Goal: Task Accomplishment & Management: Manage account settings

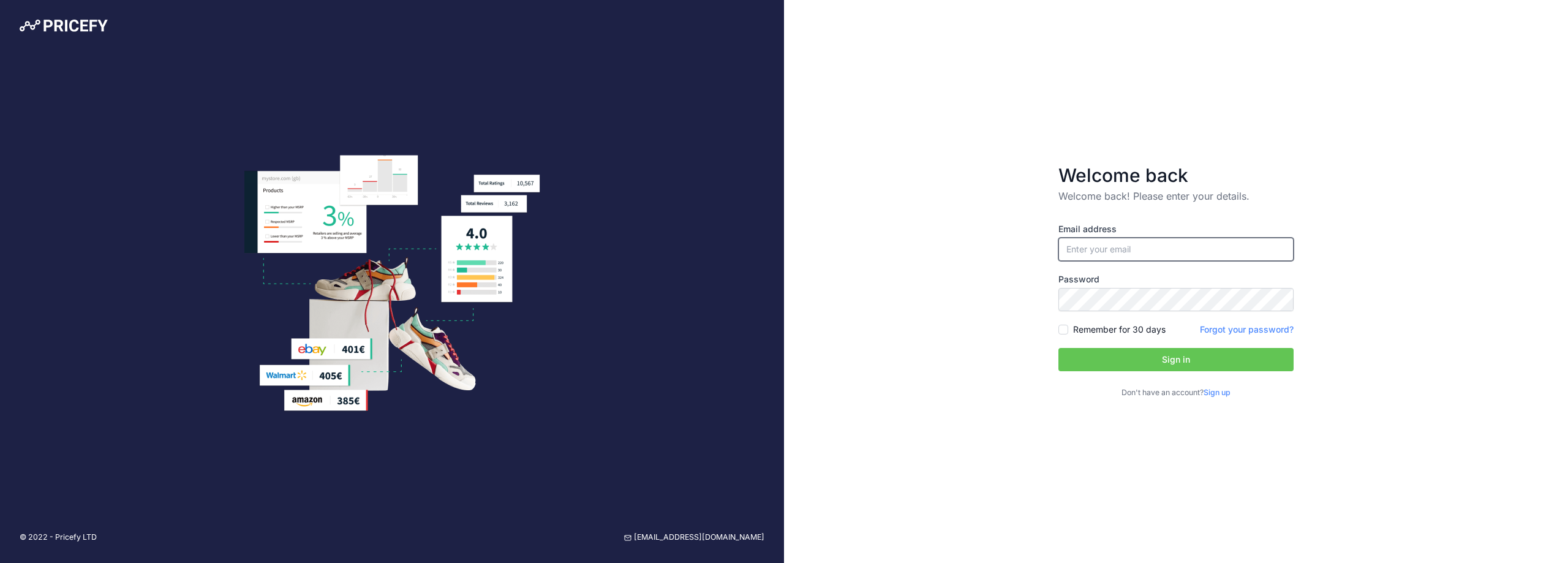
click at [1129, 248] on input "email" at bounding box center [1176, 249] width 235 height 23
type input "[EMAIL_ADDRESS][DOMAIN_NAME]"
click at [1064, 330] on input "Remember for 30 days" at bounding box center [1063, 330] width 10 height 10
checkbox input "true"
click at [1097, 356] on button "Sign in" at bounding box center [1176, 359] width 235 height 23
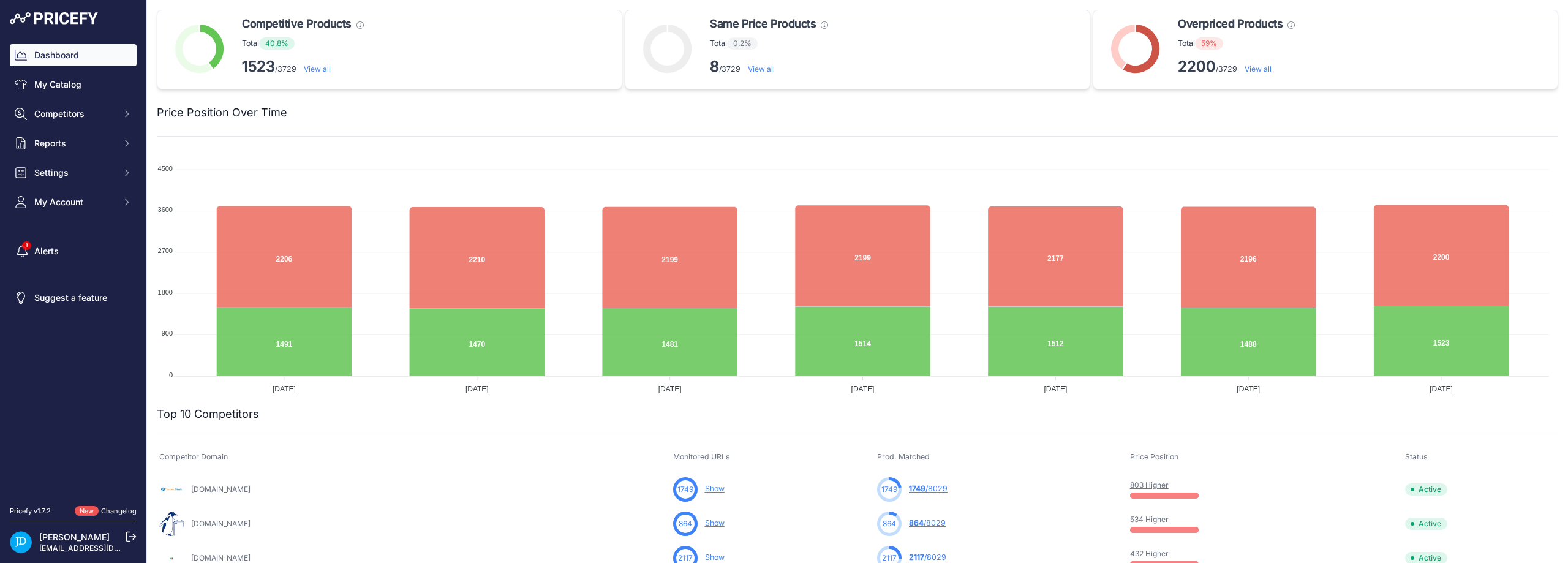
click at [81, 544] on link "[EMAIL_ADDRESS][DOMAIN_NAME]" at bounding box center [103, 548] width 128 height 9
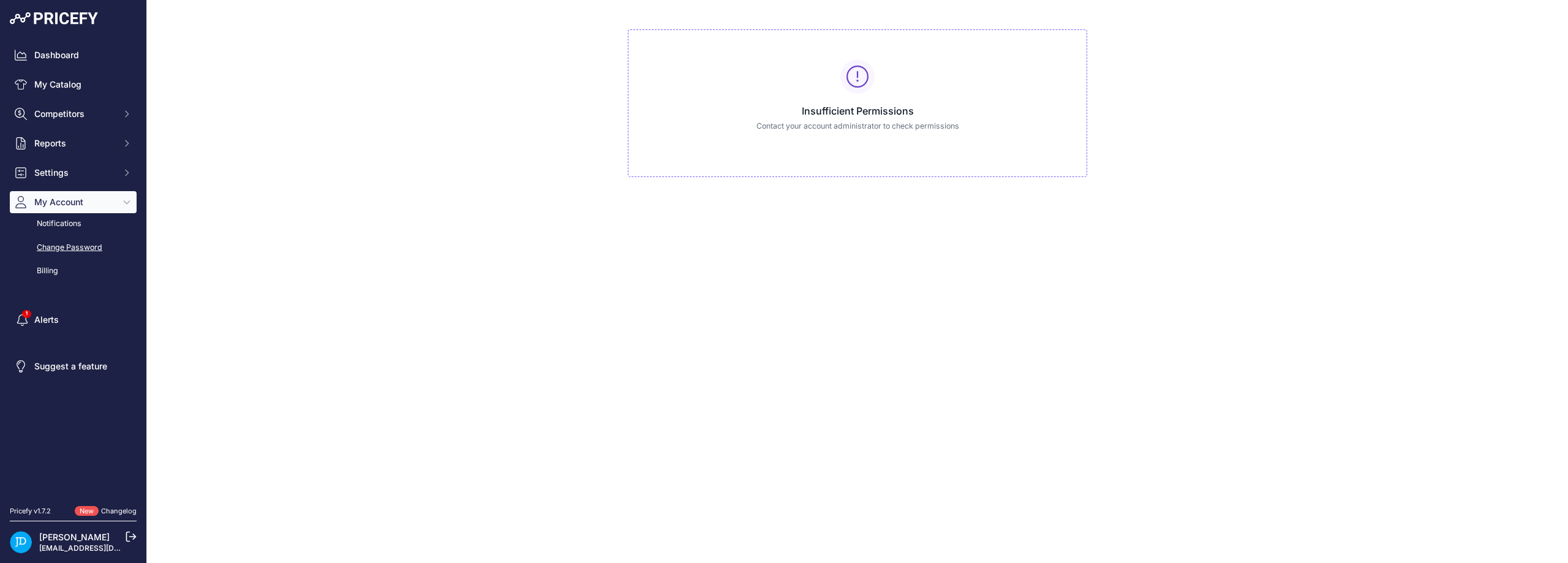
click at [79, 240] on link "Change Password" at bounding box center [73, 247] width 127 height 21
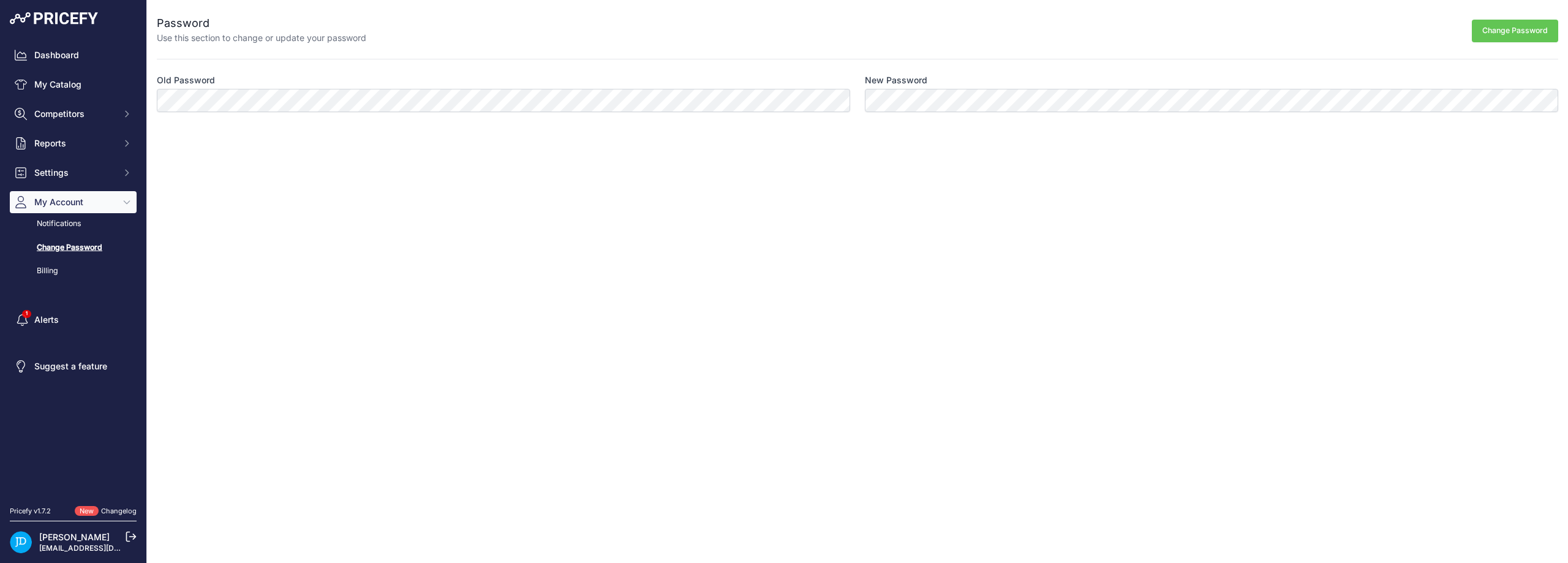
click at [1538, 29] on button "Change Password" at bounding box center [1515, 31] width 86 height 22
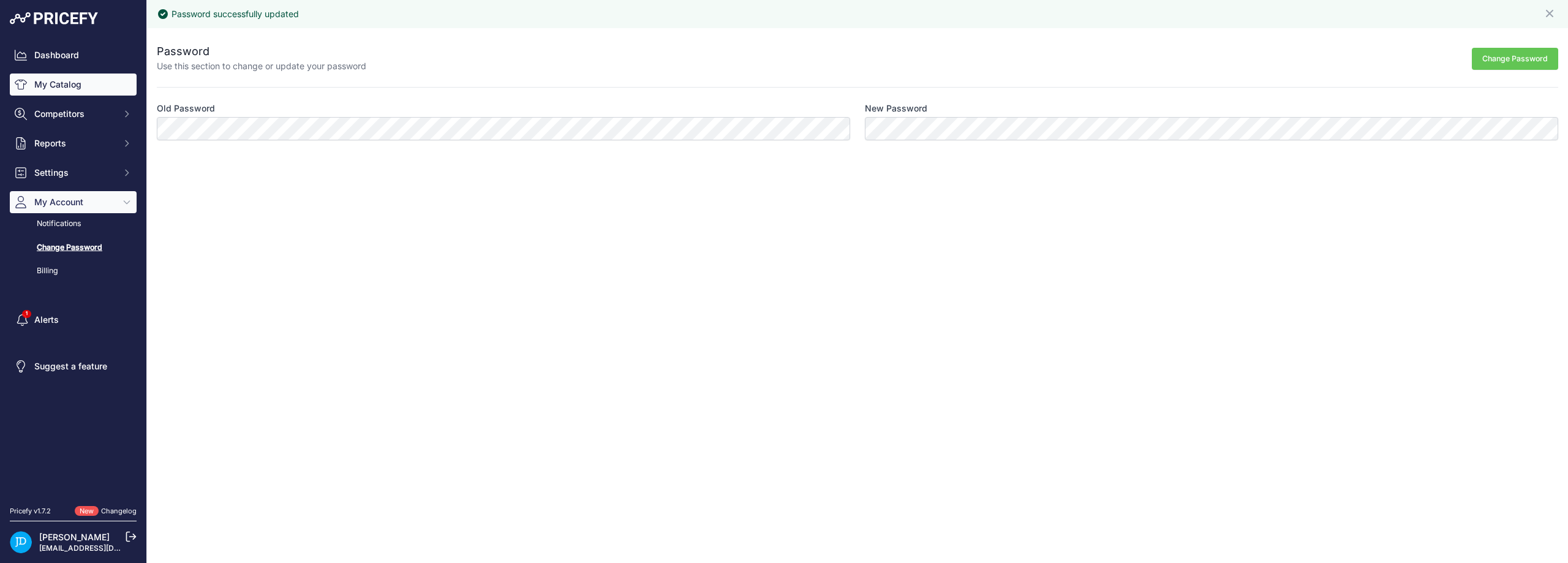
click at [62, 86] on link "My Catalog" at bounding box center [73, 84] width 127 height 22
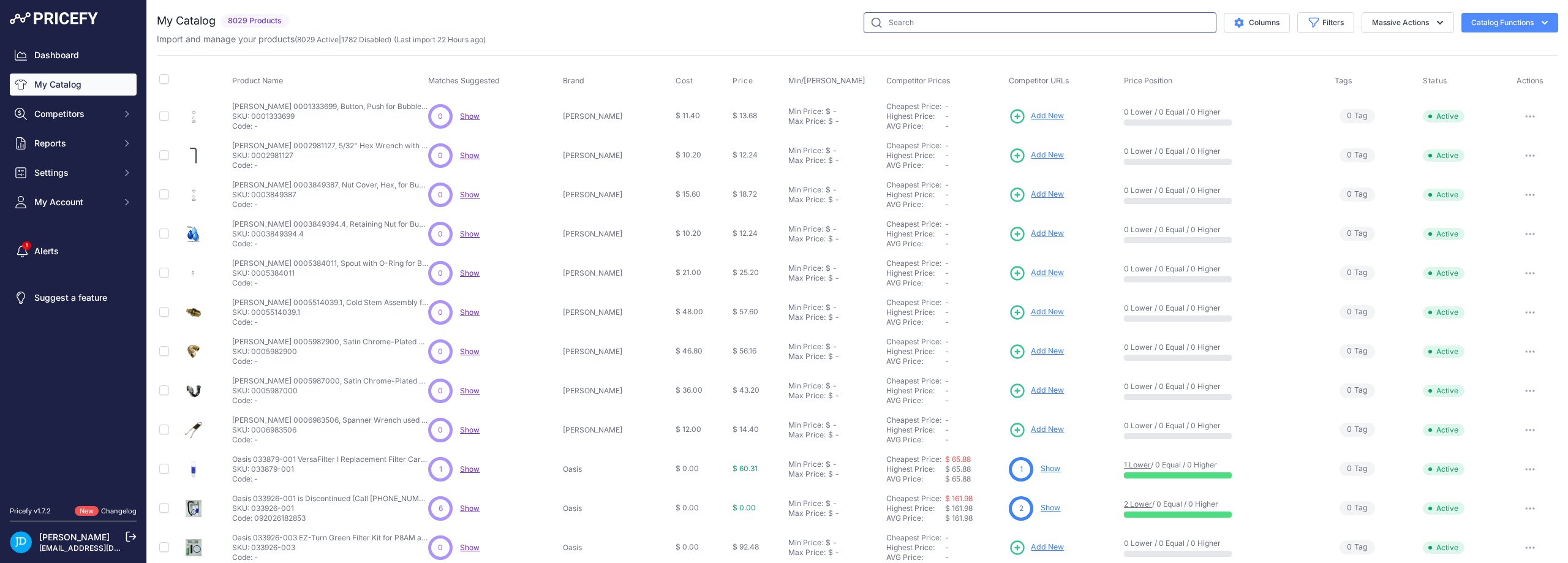
click at [1038, 26] on input "text" at bounding box center [1040, 22] width 353 height 21
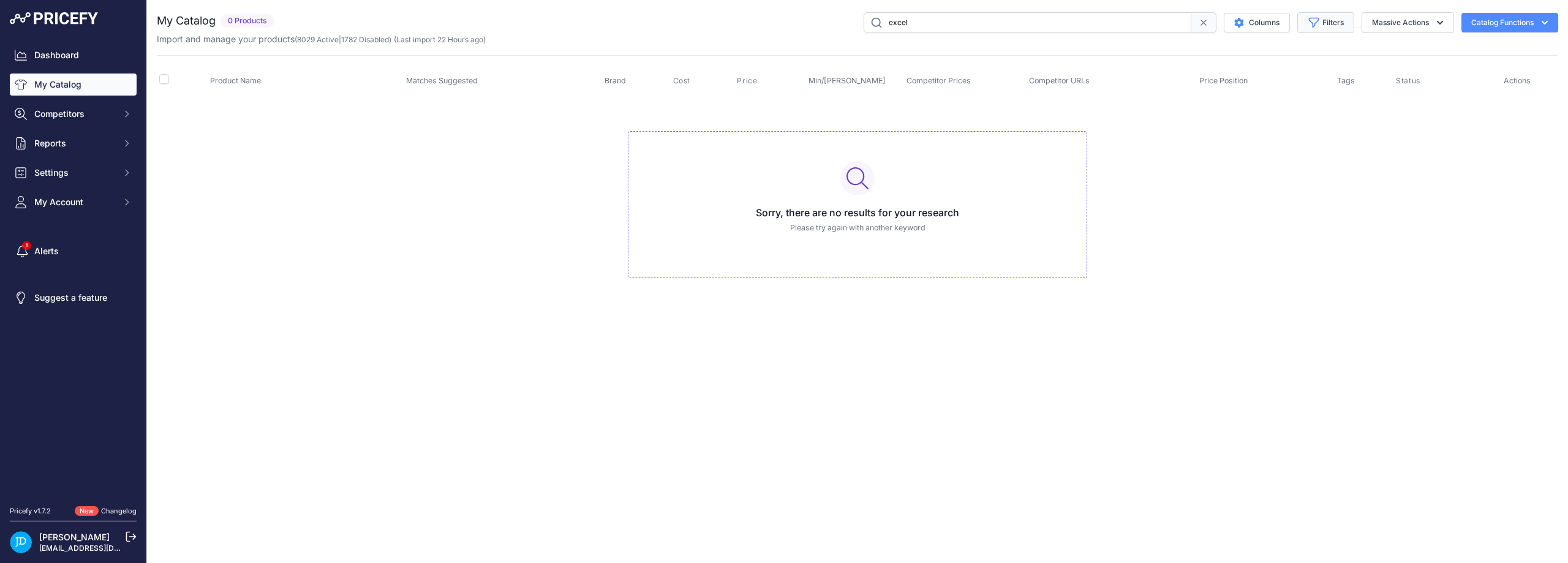
click at [1349, 22] on button "Filters" at bounding box center [1325, 22] width 57 height 21
drag, startPoint x: 1033, startPoint y: 27, endPoint x: 911, endPoint y: 18, distance: 122.3
click at [1029, 27] on input "excel" at bounding box center [1027, 22] width 327 height 21
drag, startPoint x: 921, startPoint y: 22, endPoint x: 869, endPoint y: 21, distance: 52.0
click at [869, 21] on input "excel" at bounding box center [1027, 22] width 327 height 21
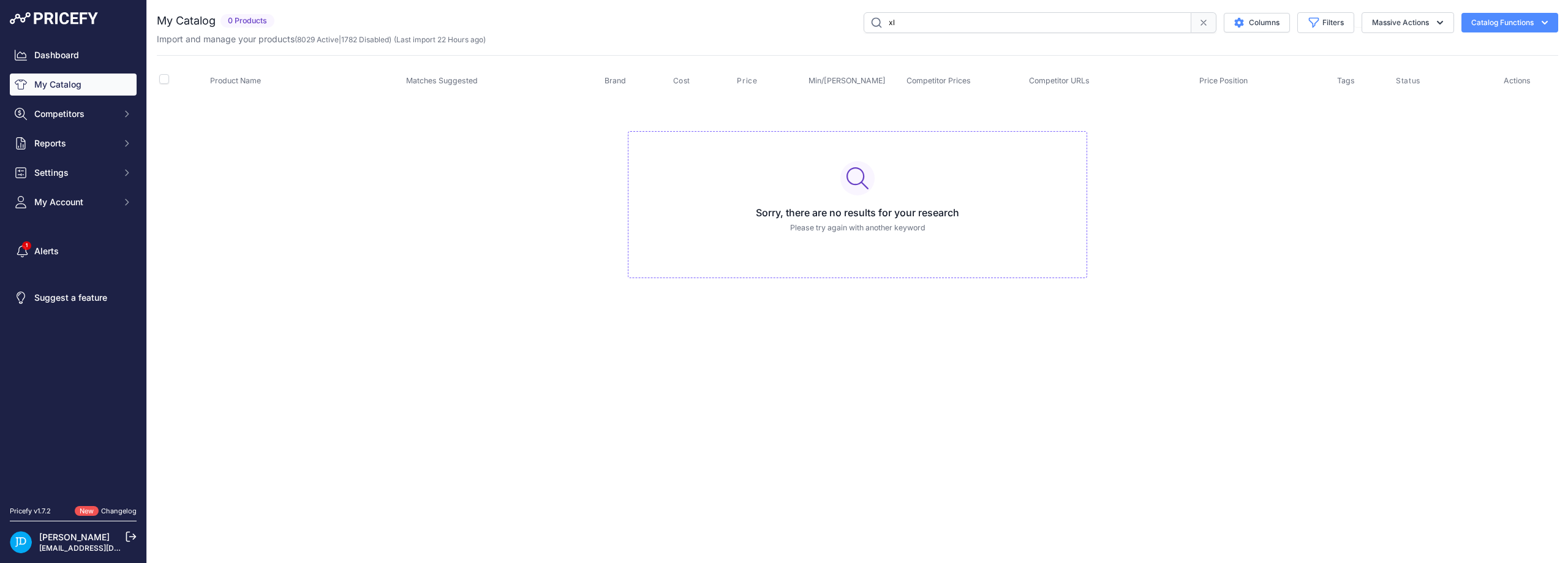
click at [878, 26] on input "xl" at bounding box center [1027, 22] width 327 height 21
drag, startPoint x: 926, startPoint y: 26, endPoint x: 855, endPoint y: 24, distance: 71.0
click at [855, 24] on div "xl Columns Filters Status All Status Only Enabled Only Disabled Matched" at bounding box center [918, 22] width 1279 height 21
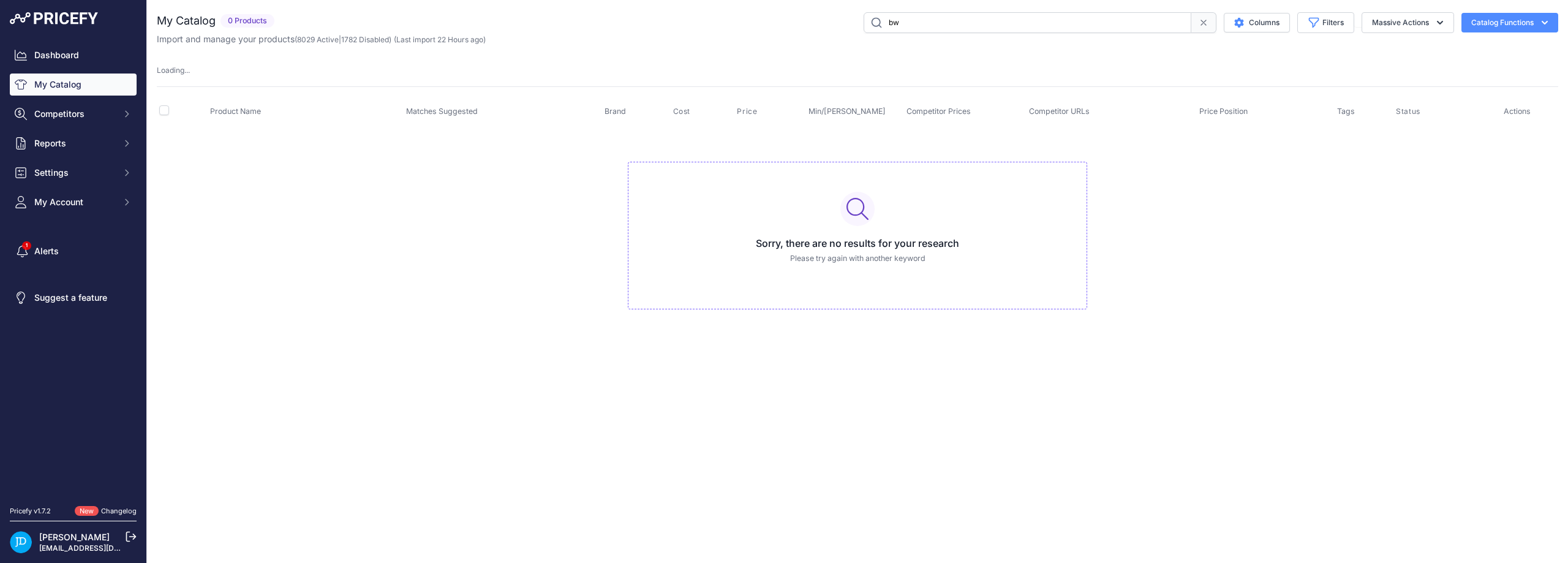
type input "b"
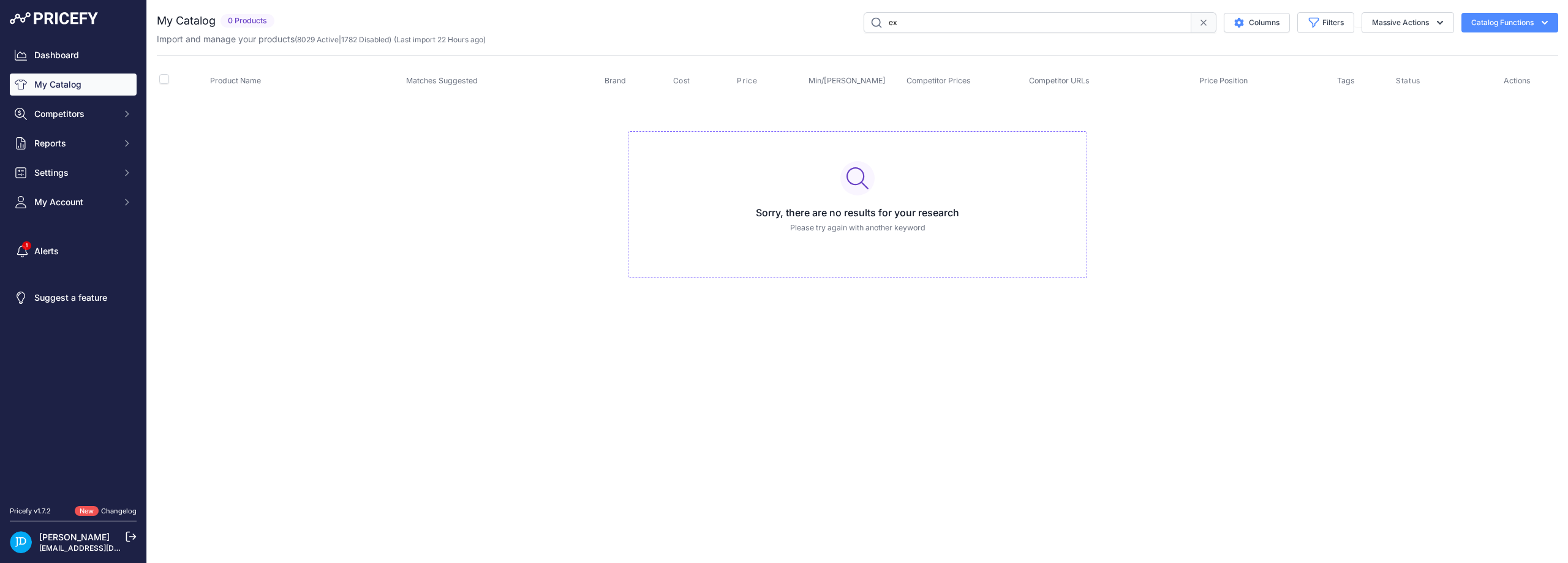
type input "e"
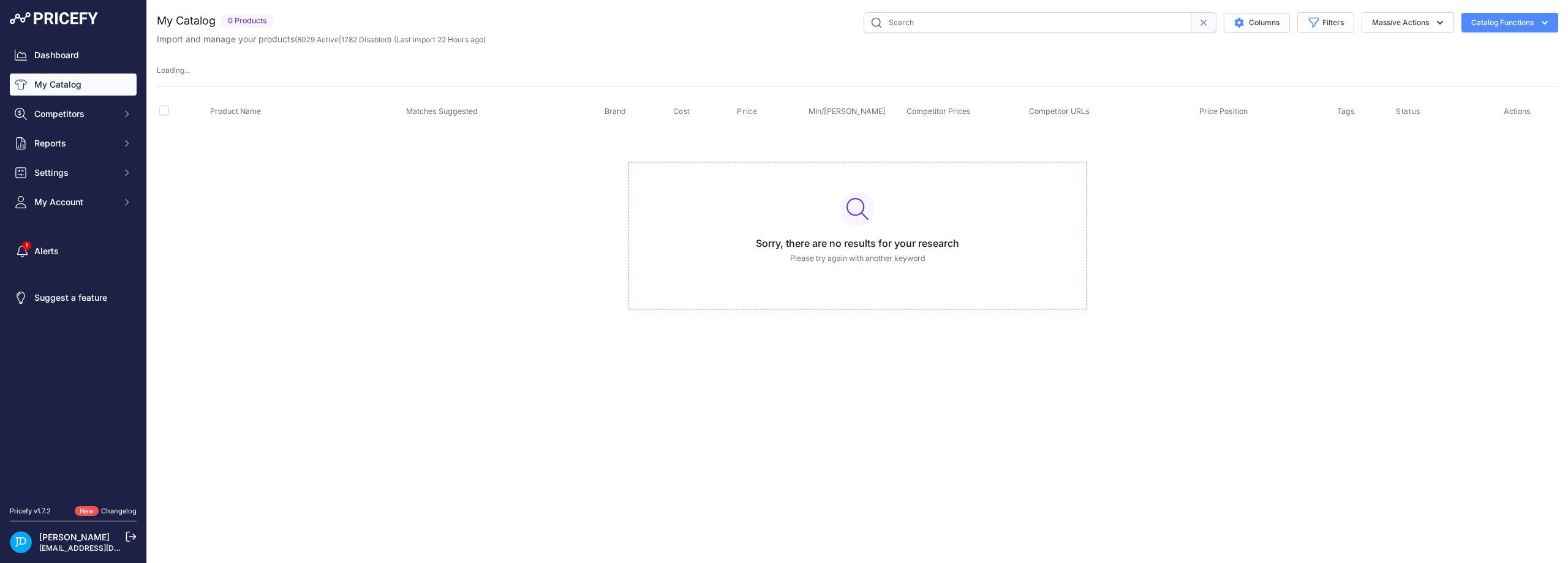
click at [318, 248] on td "Sorry, there are no results for your research Please try again with another key…" at bounding box center [857, 231] width 1401 height 206
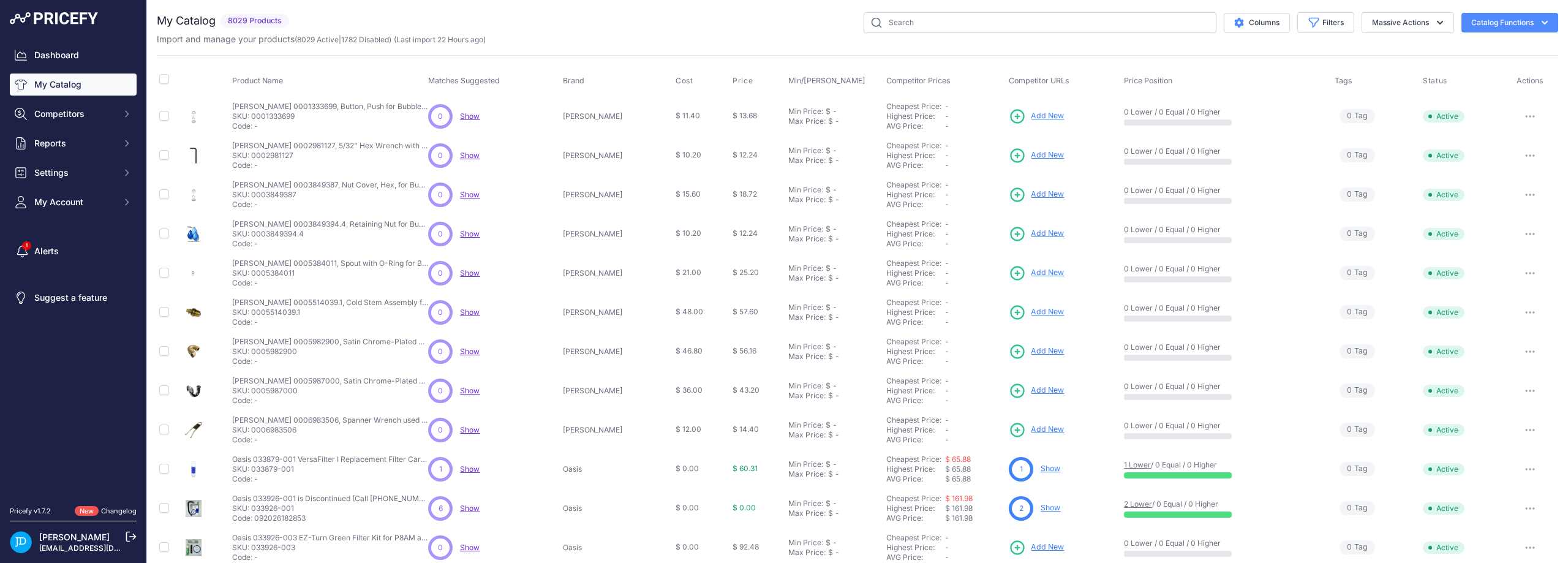
scroll to position [172, 0]
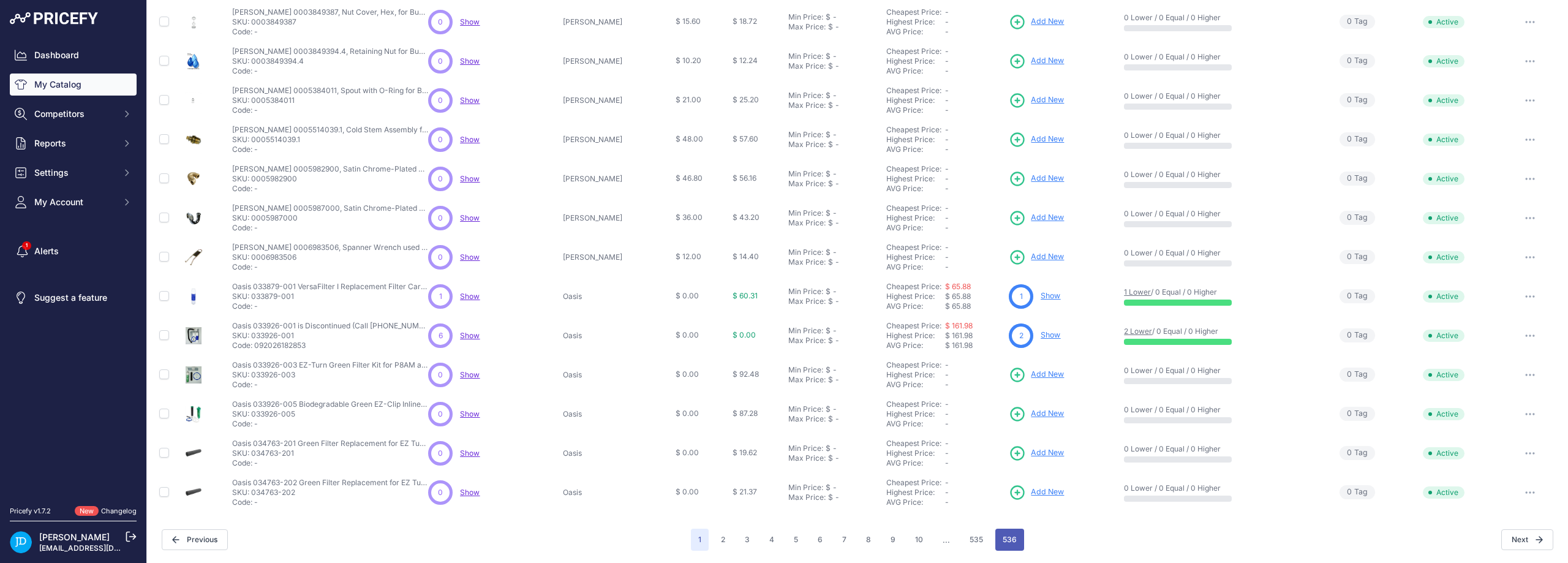
click at [1008, 541] on button "536" at bounding box center [1010, 539] width 29 height 22
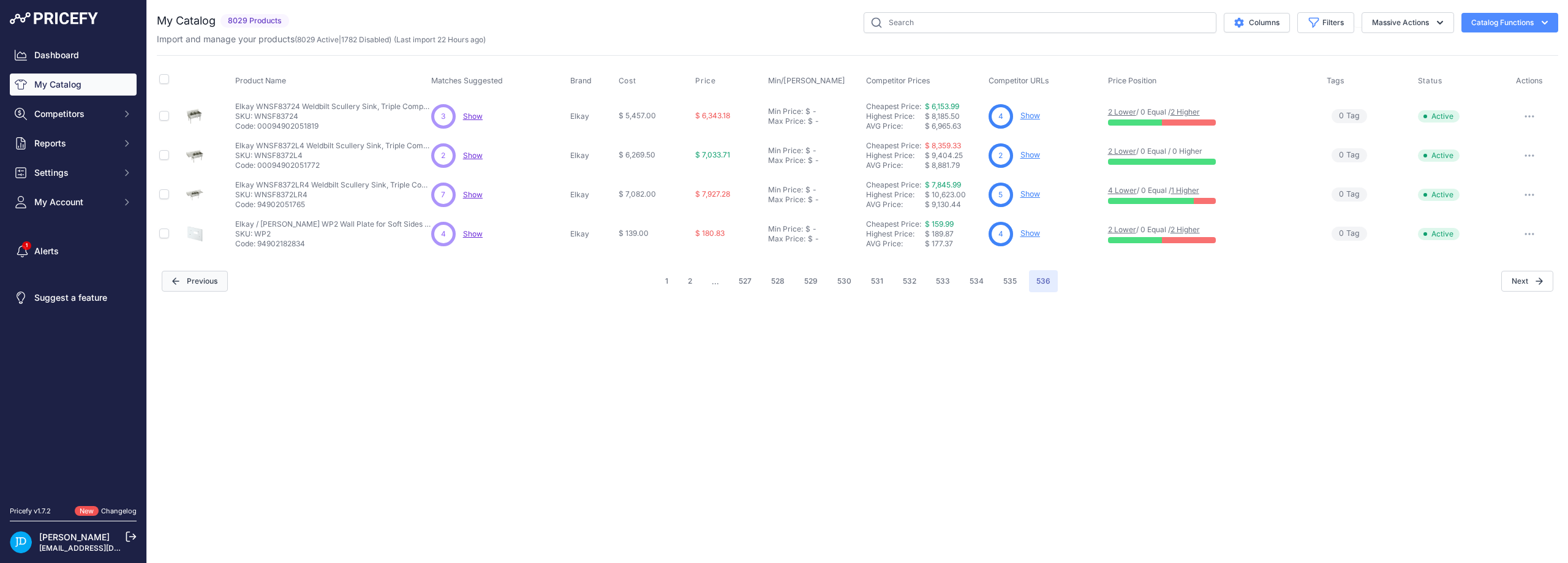
click at [205, 288] on button "Previous" at bounding box center [195, 281] width 66 height 21
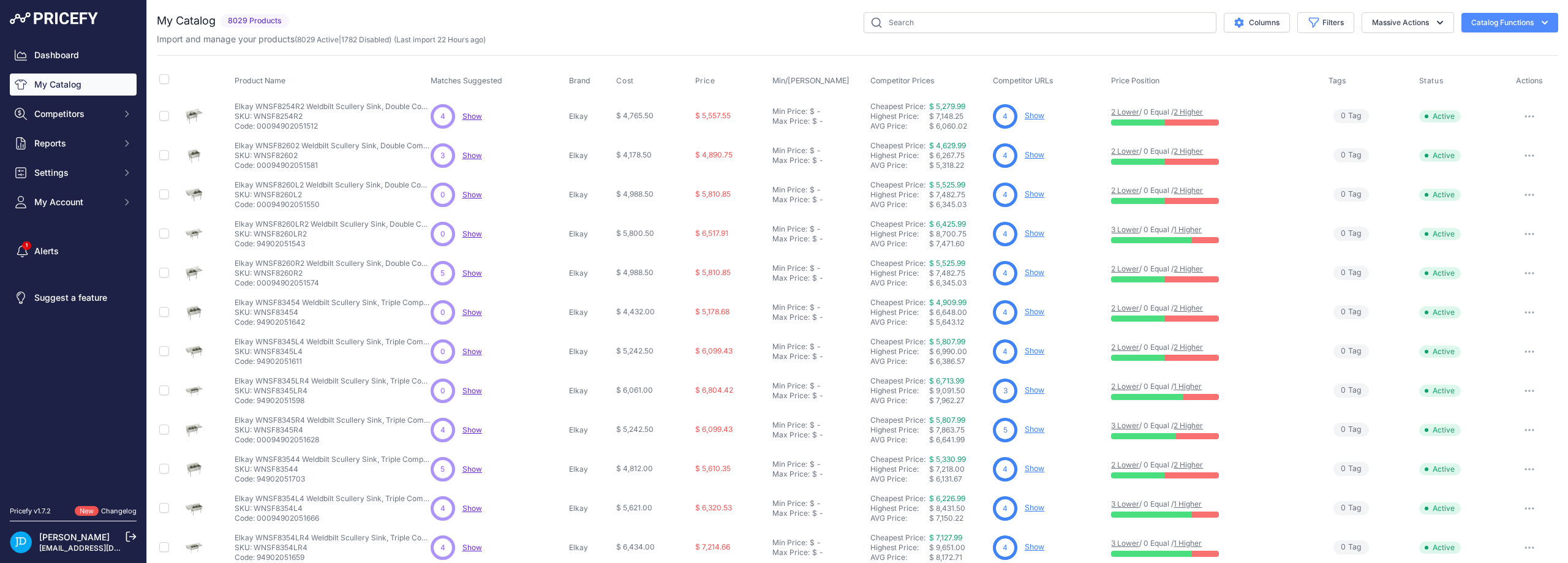
scroll to position [172, 0]
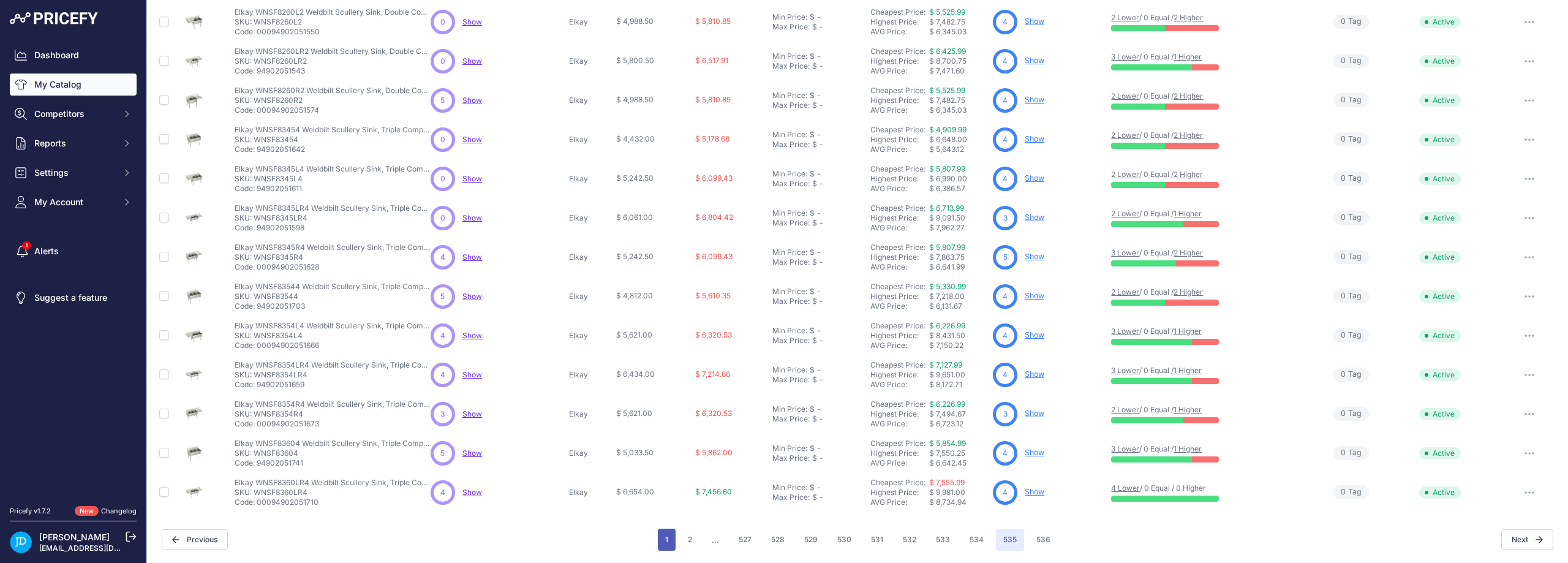
click at [667, 541] on button "1" at bounding box center [667, 539] width 17 height 22
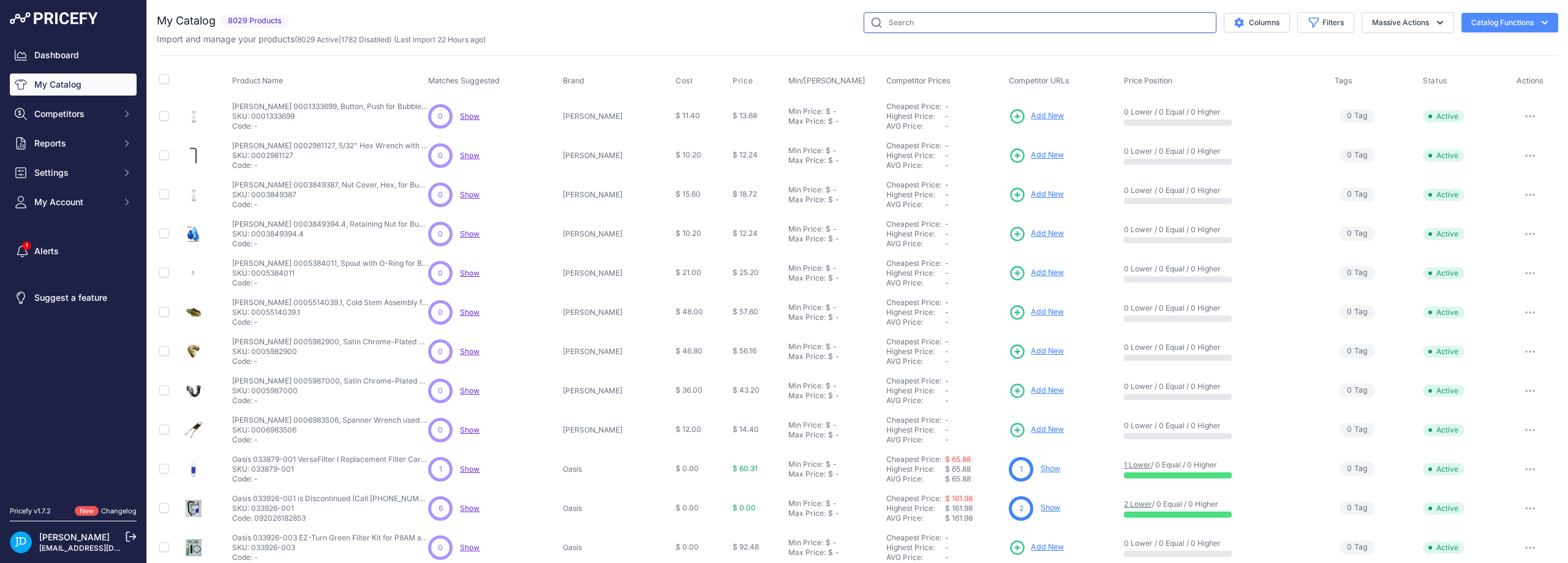
click at [989, 16] on input "text" at bounding box center [1040, 22] width 353 height 21
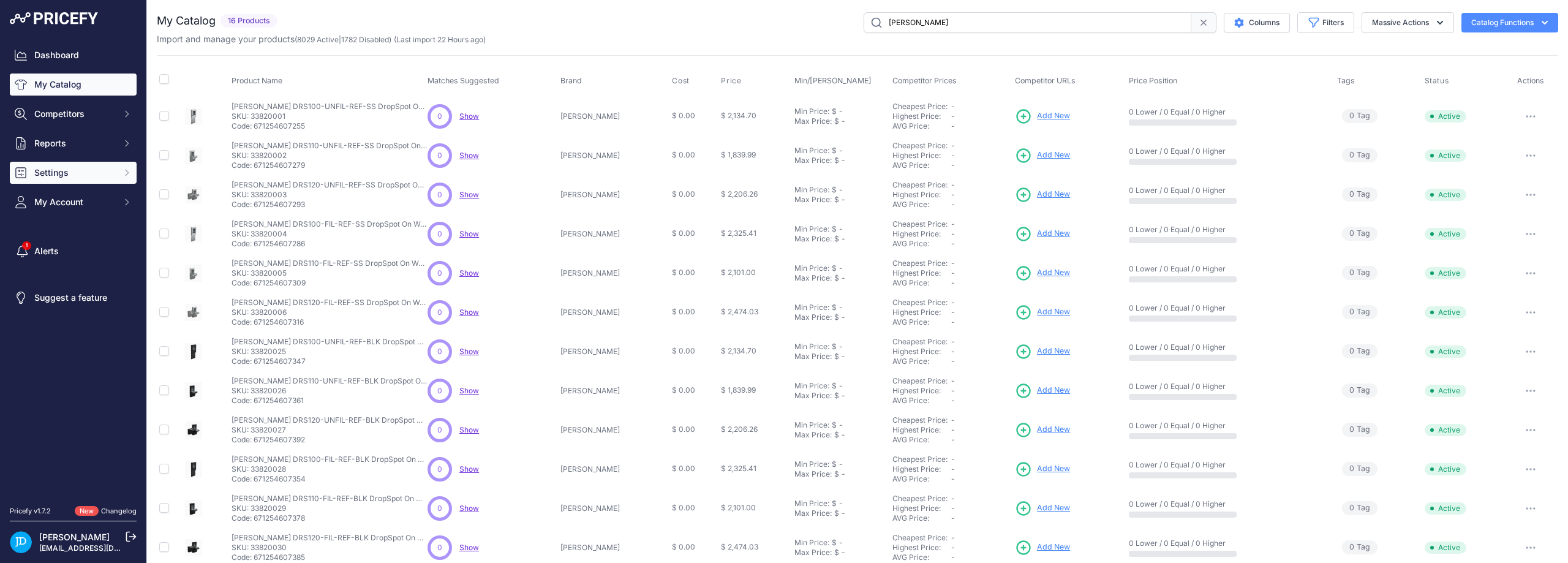
click at [74, 170] on span "Settings" at bounding box center [74, 173] width 80 height 12
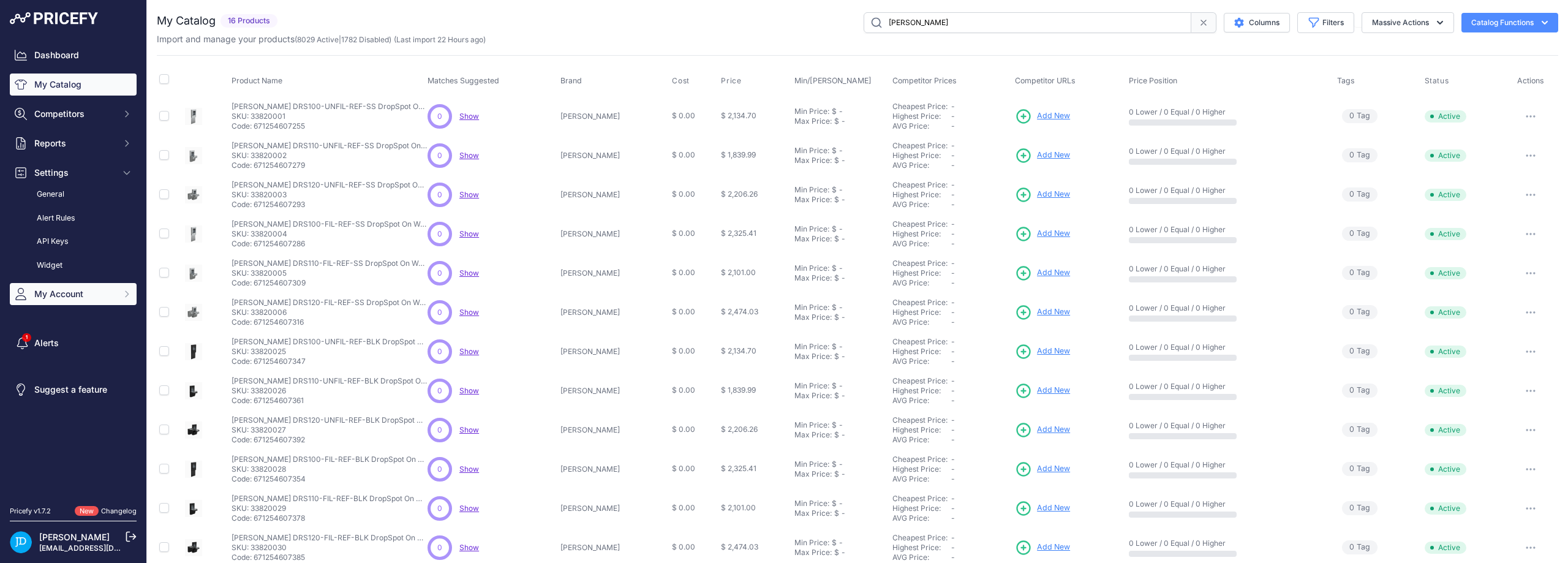
click at [92, 292] on span "My Account" at bounding box center [74, 294] width 80 height 12
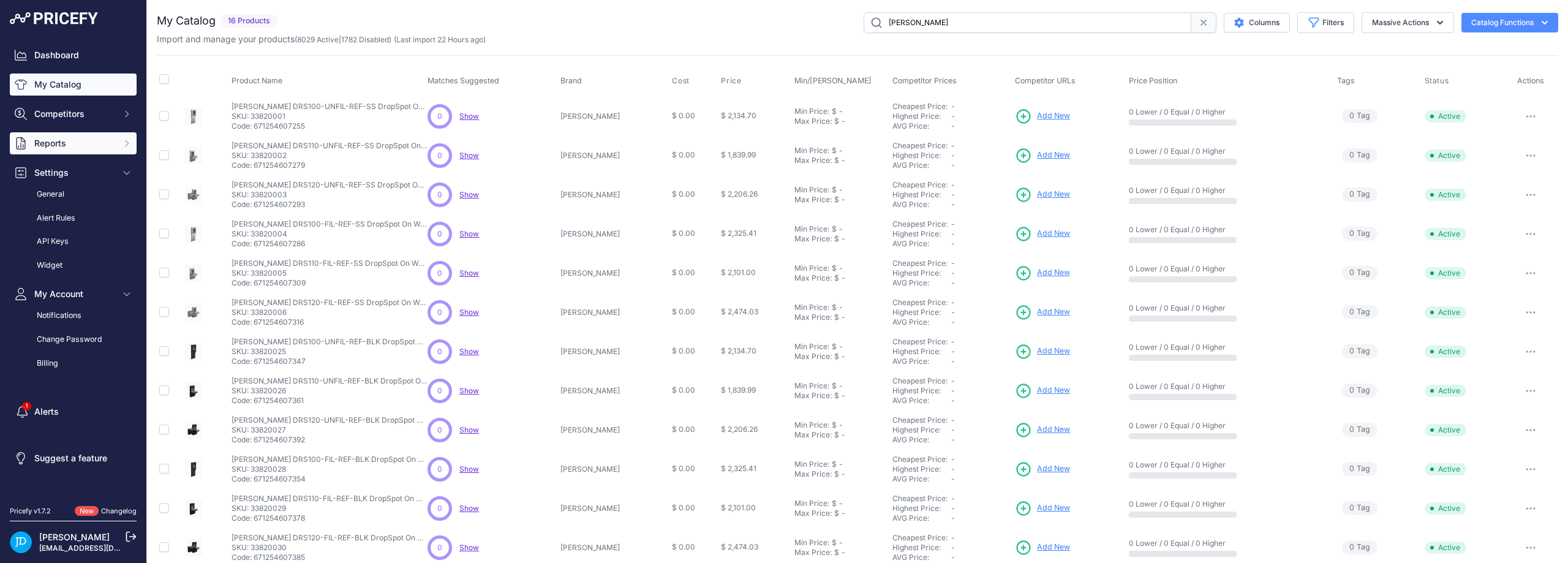
click at [92, 149] on span "Reports" at bounding box center [74, 144] width 80 height 12
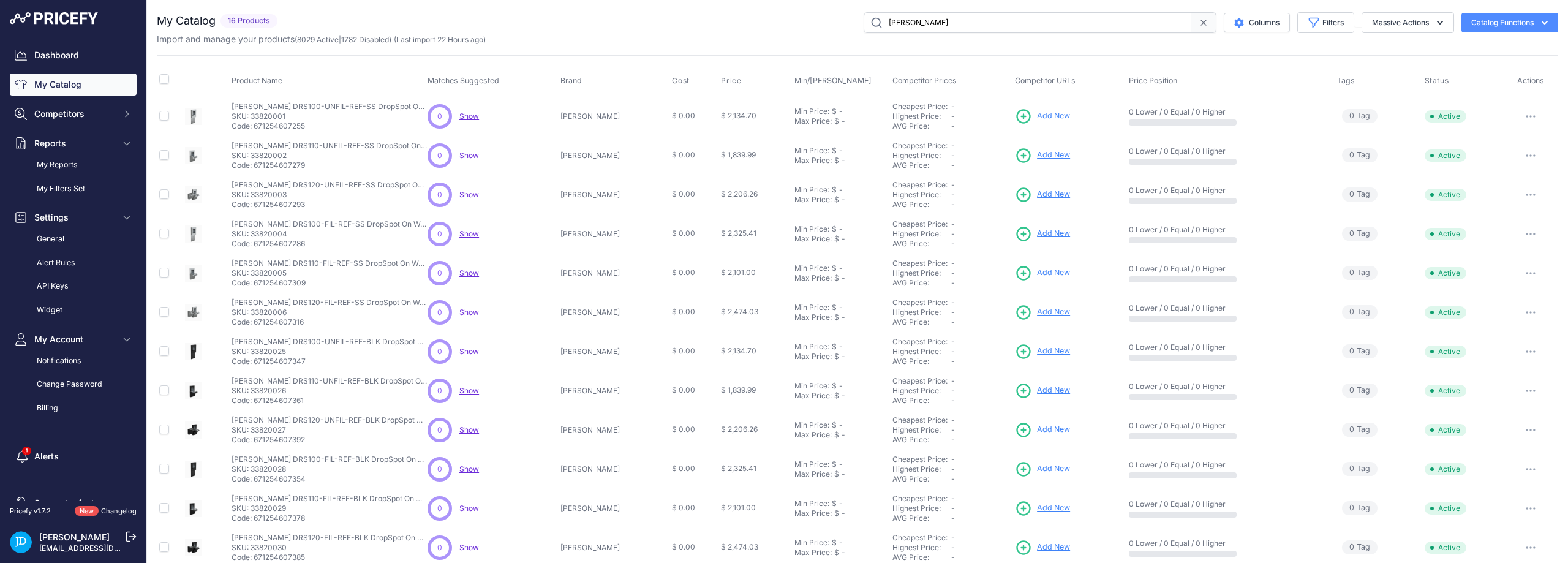
drag, startPoint x: 925, startPoint y: 26, endPoint x: 821, endPoint y: 24, distance: 104.0
click at [821, 24] on div "[PERSON_NAME] Columns Filters Status All Status Only Enabled Only Disabled" at bounding box center [920, 22] width 1276 height 21
type input "dyson"
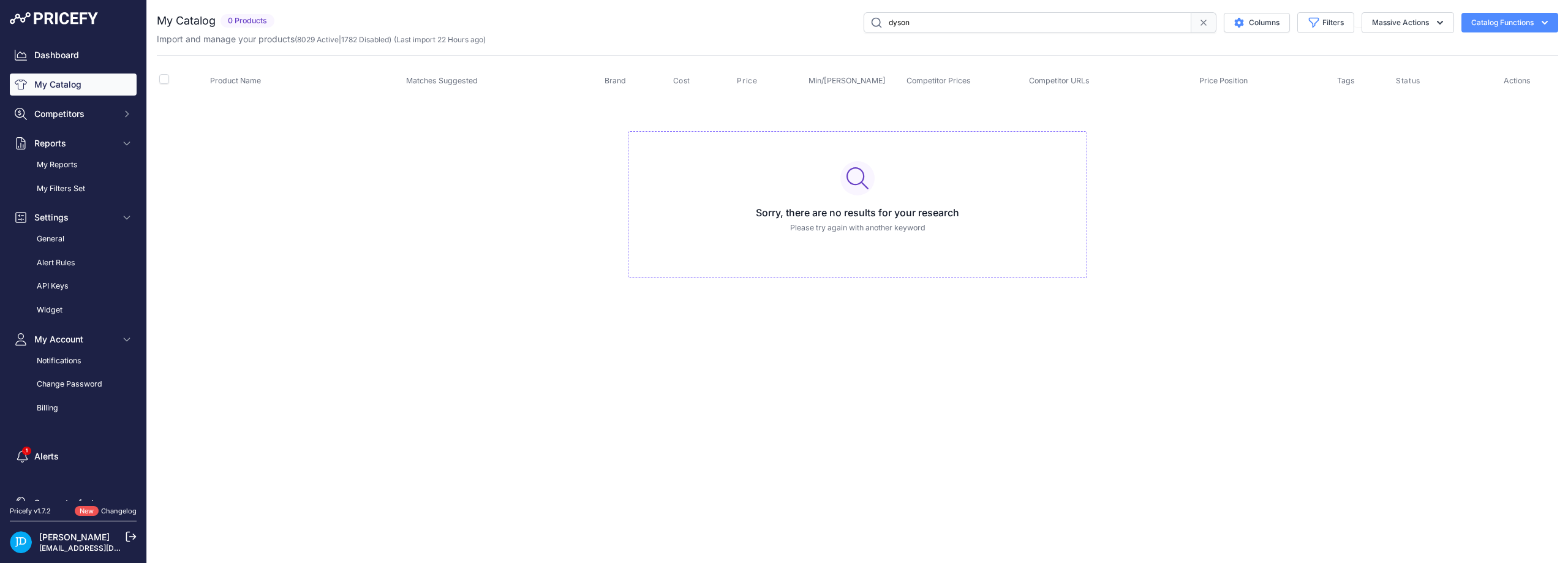
click at [888, 22] on input "dyson" at bounding box center [1027, 22] width 327 height 21
